Goal: Information Seeking & Learning: Learn about a topic

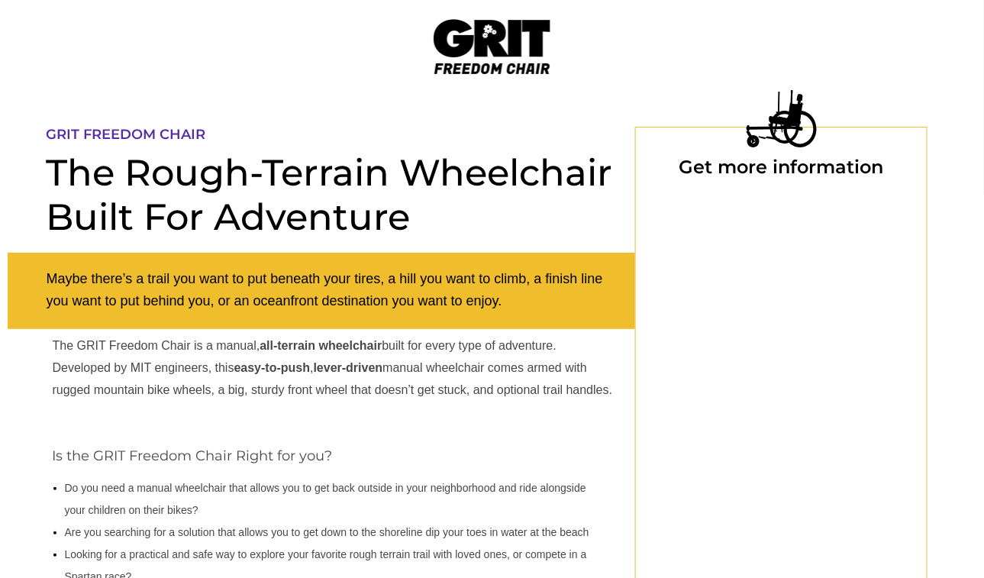
select select "US"
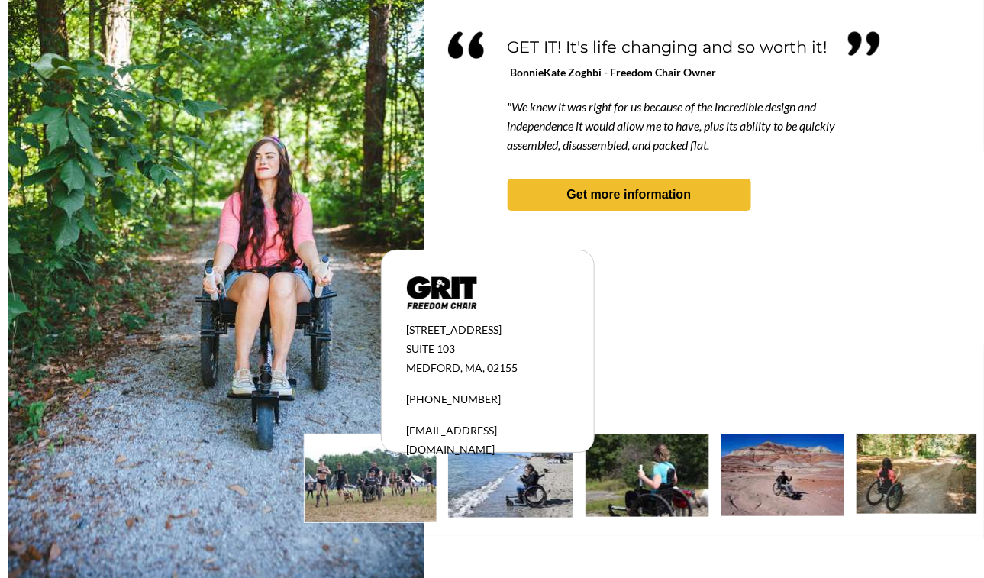
scroll to position [1406, 0]
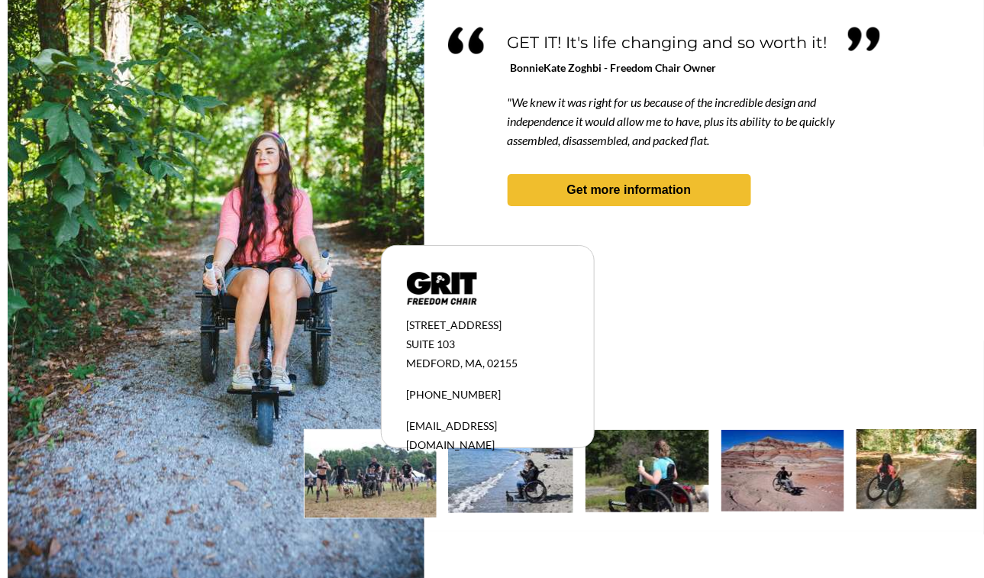
click at [983, 23] on div at bounding box center [492, 242] width 984 height 577
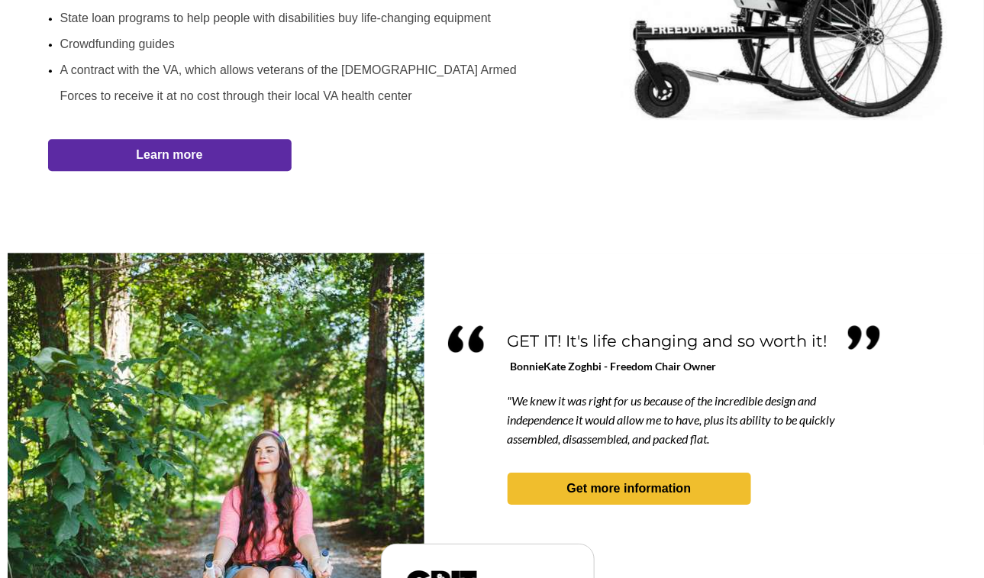
scroll to position [1129, 0]
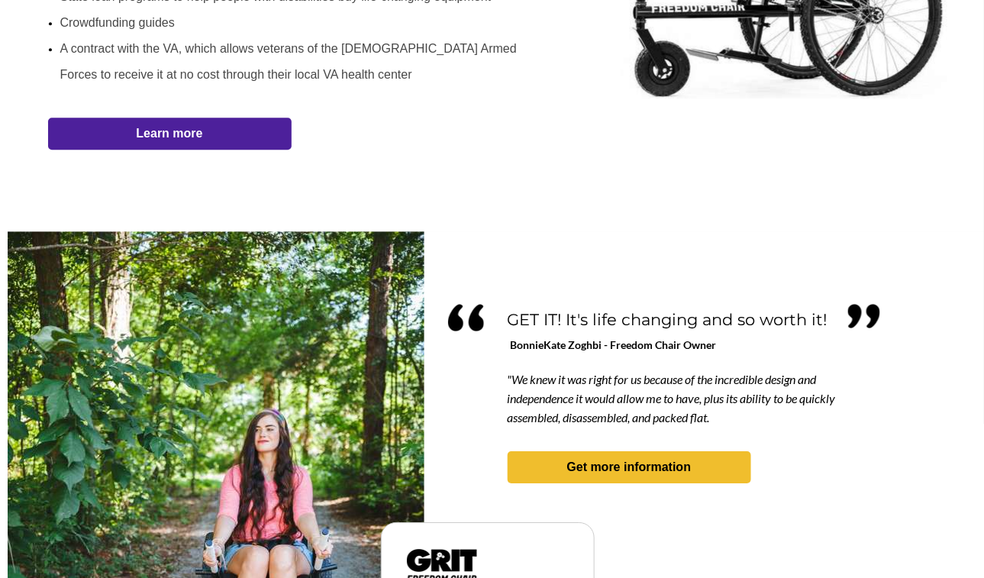
click at [148, 134] on strong "Learn more" at bounding box center [169, 133] width 66 height 13
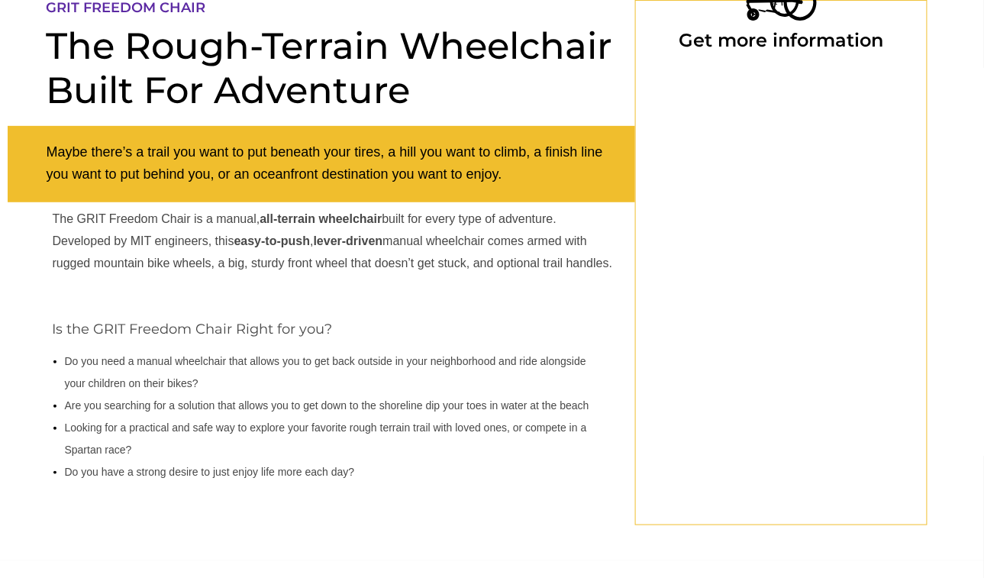
select select "US"
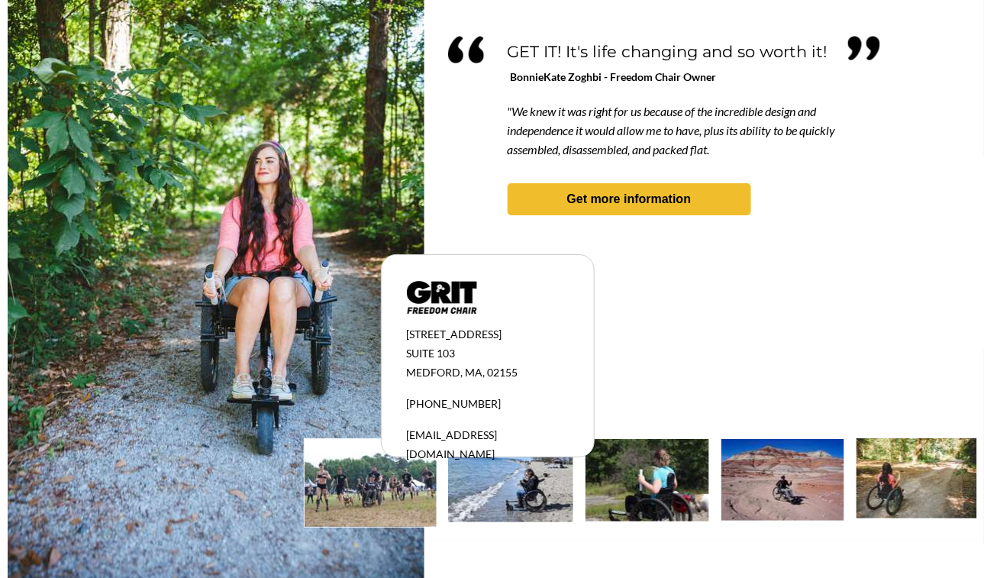
scroll to position [1406, 0]
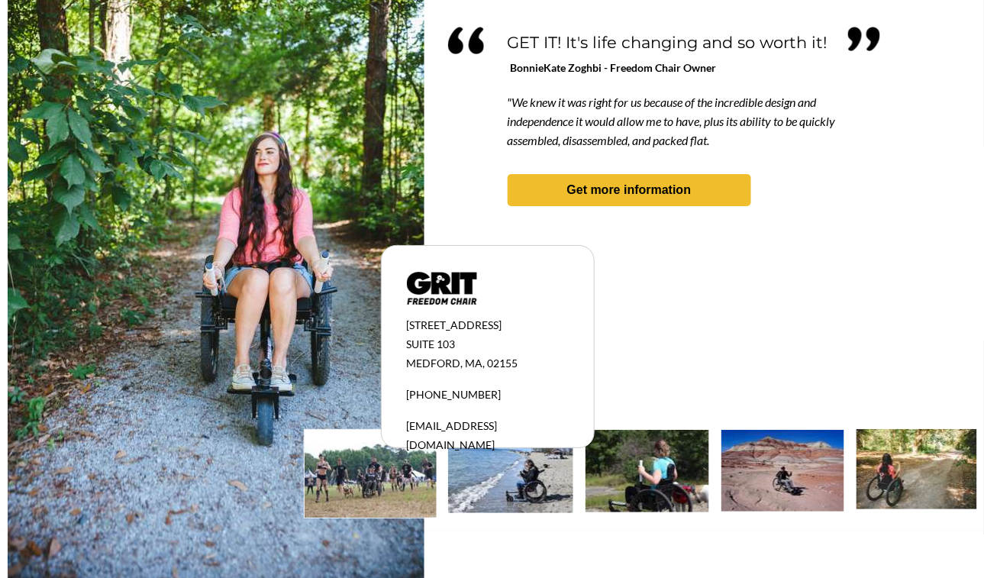
click at [382, 465] on img at bounding box center [371, 474] width 132 height 88
click at [366, 467] on img at bounding box center [371, 474] width 132 height 88
